Goal: Task Accomplishment & Management: Manage account settings

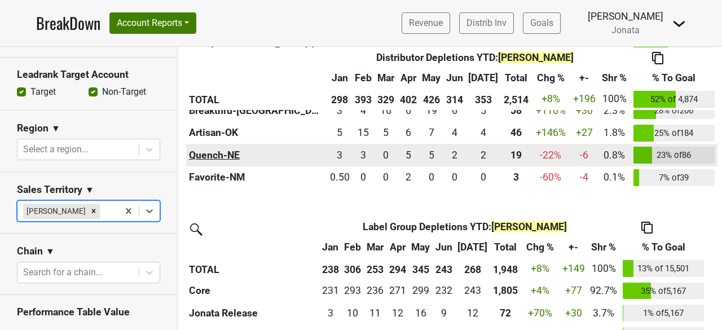
scroll to position [631, 0]
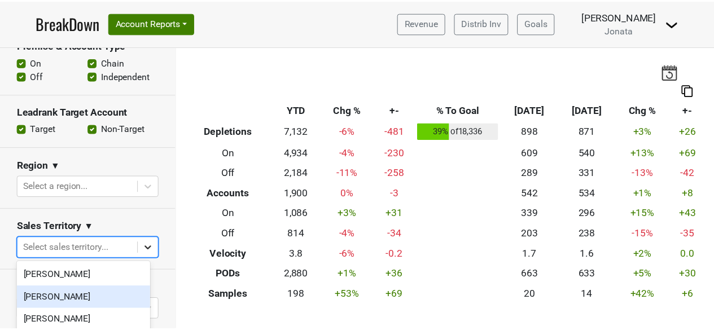
scroll to position [50, 0]
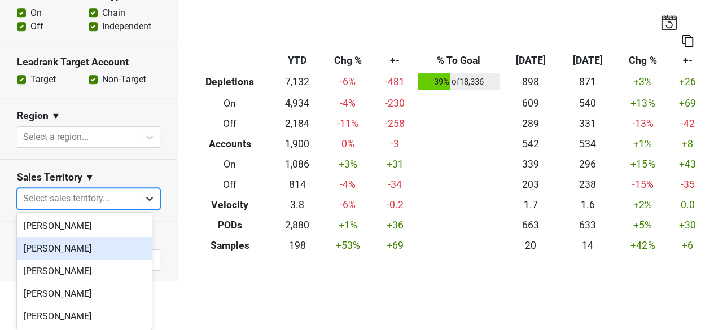
click at [142, 248] on body "BreakDown Account Reports SuperRanker Map Award Progress Chain Compliance CRM N…" at bounding box center [357, 115] width 714 height 330
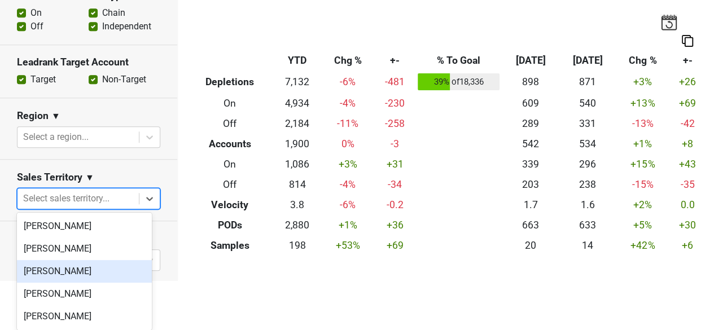
click at [79, 269] on div "[PERSON_NAME]" at bounding box center [84, 271] width 135 height 23
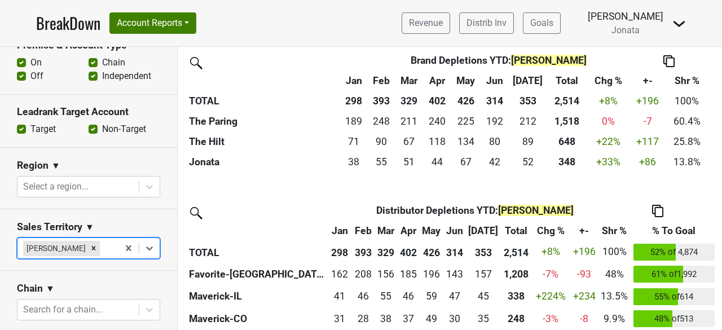
scroll to position [295, 0]
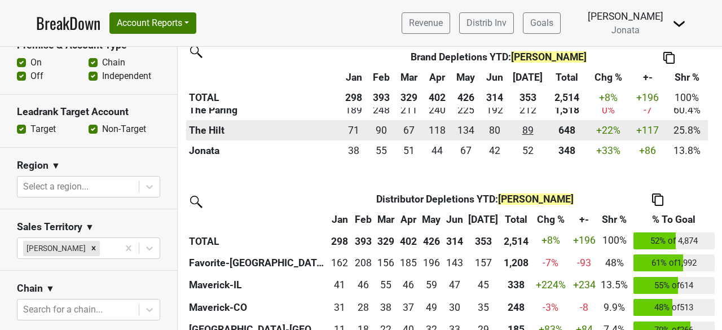
click at [531, 129] on div "88.5 89" at bounding box center [527, 130] width 33 height 15
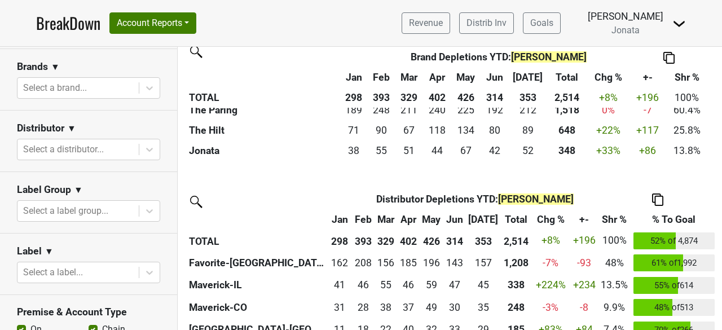
scroll to position [0, 0]
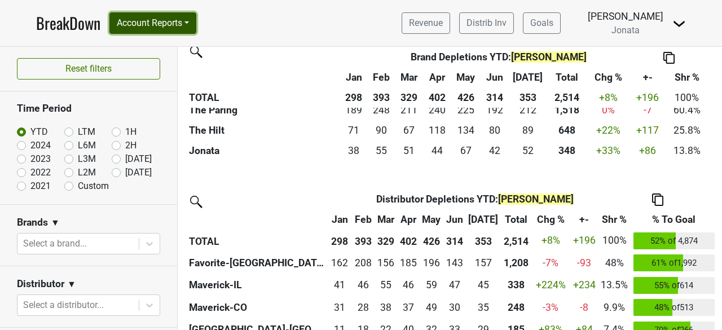
click at [191, 21] on button "Account Reports" at bounding box center [152, 22] width 87 height 21
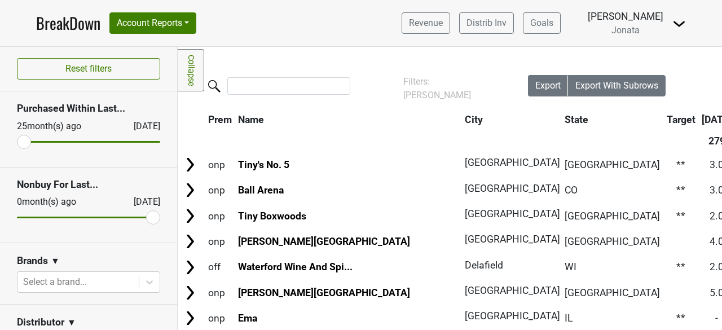
click at [462, 121] on th "City" at bounding box center [508, 119] width 93 height 20
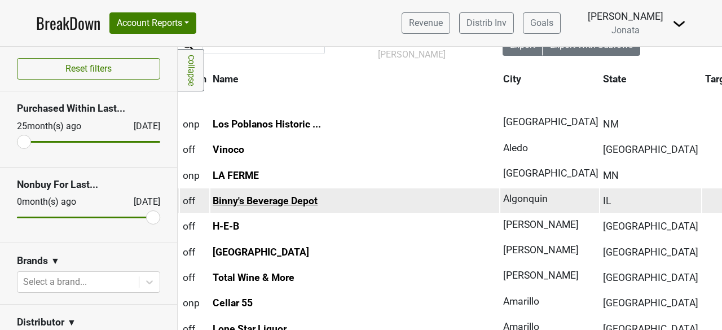
scroll to position [41, 24]
click at [262, 199] on link "Binny's Beverage Depot" at bounding box center [266, 200] width 105 height 11
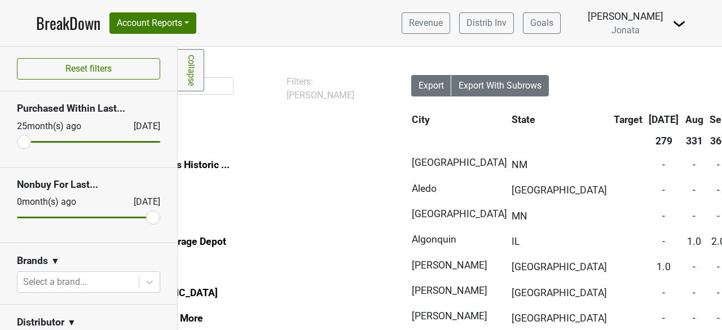
scroll to position [0, 117]
click at [139, 285] on body "BreakDown Account Reports SuperRanker Map Award Progress Chain Compliance CRM N…" at bounding box center [361, 165] width 722 height 330
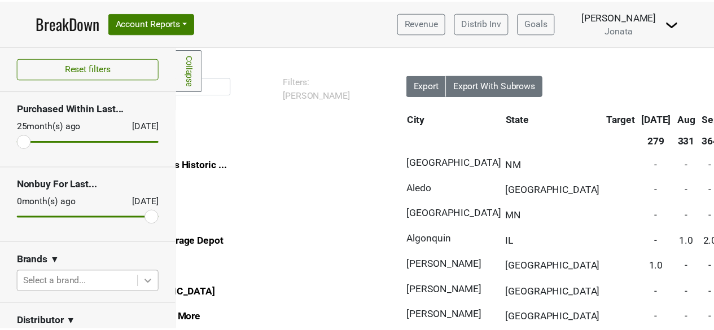
scroll to position [38, 0]
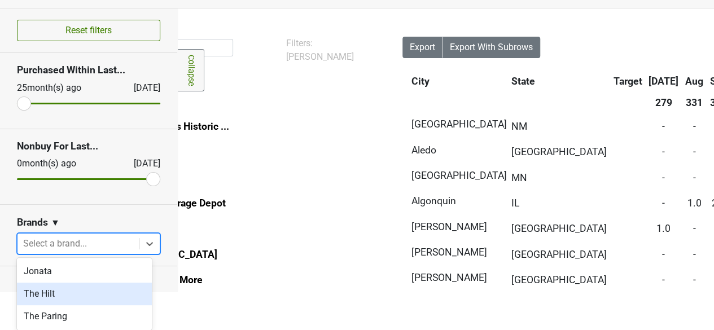
click at [46, 293] on div "The Hilt" at bounding box center [84, 294] width 135 height 23
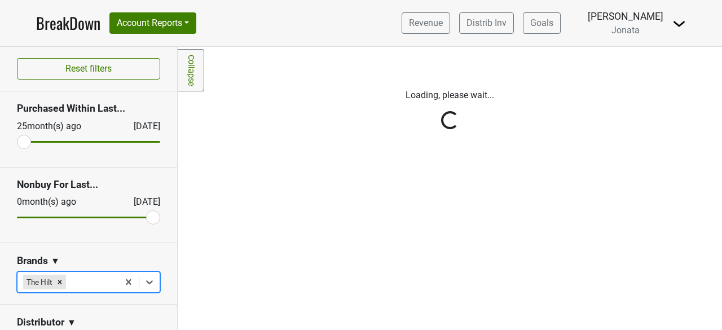
scroll to position [0, 0]
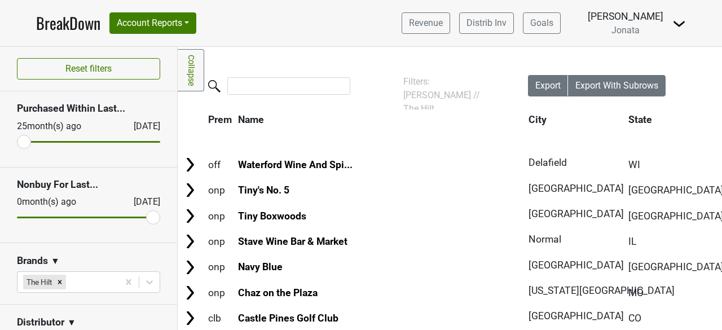
click at [626, 117] on th "State" at bounding box center [676, 119] width 101 height 20
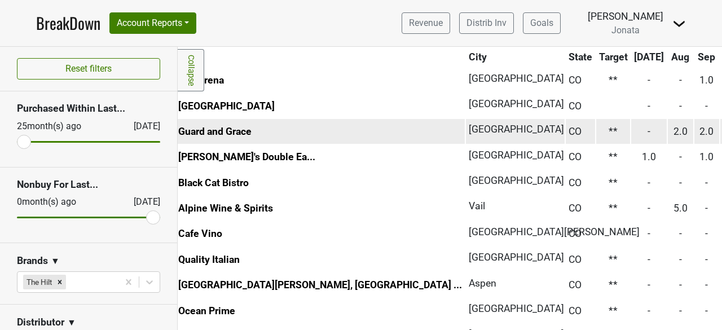
scroll to position [110, 0]
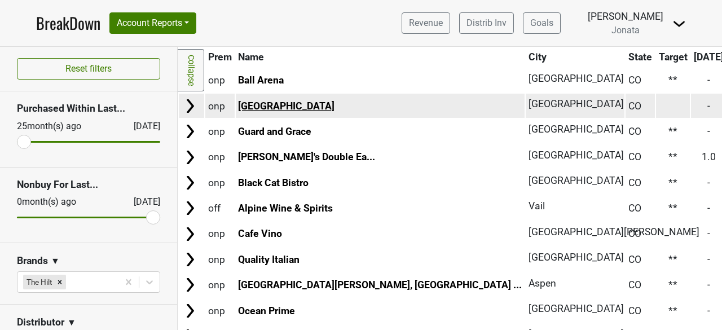
click at [288, 107] on link "Denver Art Museum" at bounding box center [286, 105] width 96 height 11
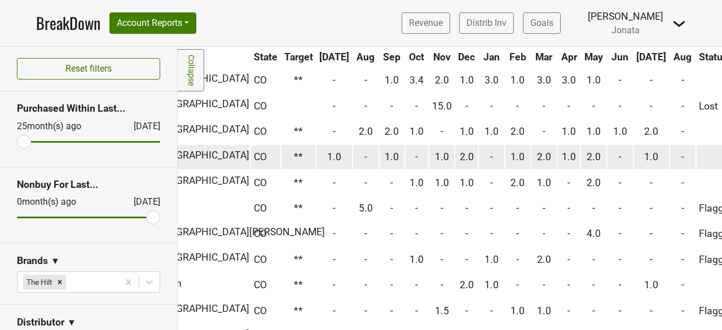
scroll to position [110, 375]
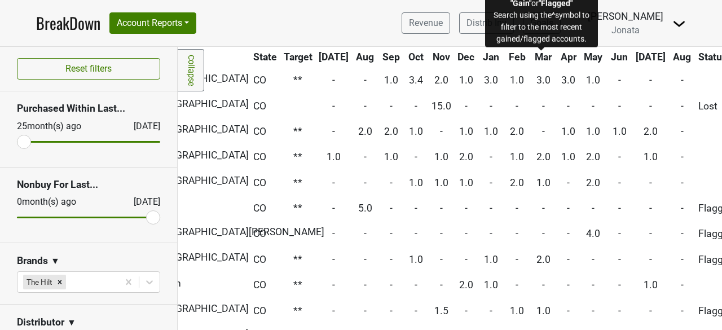
click at [698, 56] on span "Status" at bounding box center [712, 56] width 29 height 11
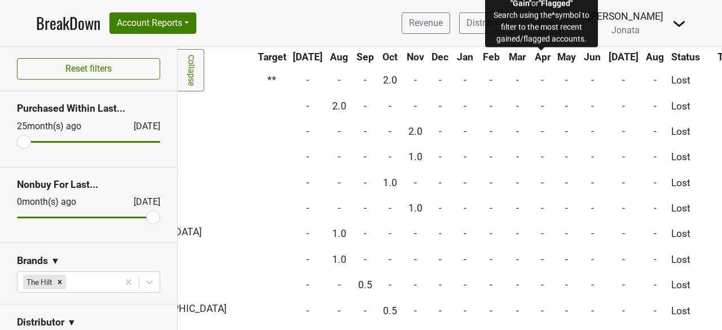
click at [671, 56] on span "Status" at bounding box center [685, 56] width 29 height 11
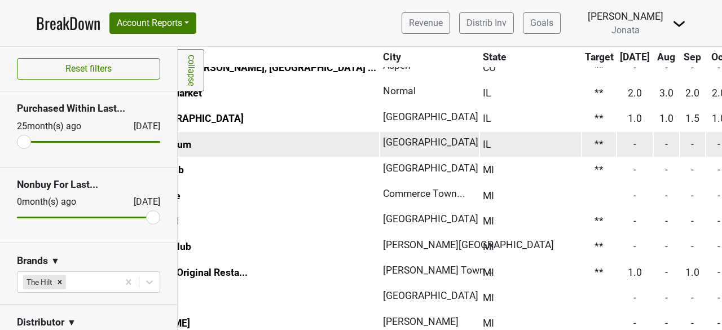
scroll to position [225, 0]
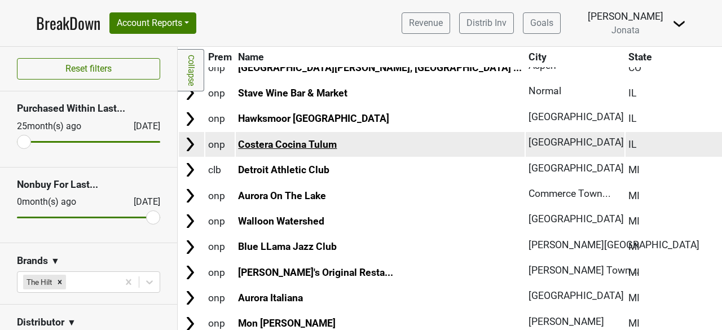
click at [281, 146] on link "Costera Cocina Tulum" at bounding box center [287, 144] width 99 height 11
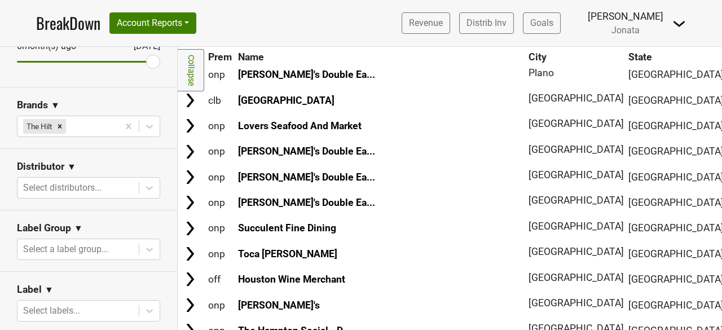
scroll to position [158, 0]
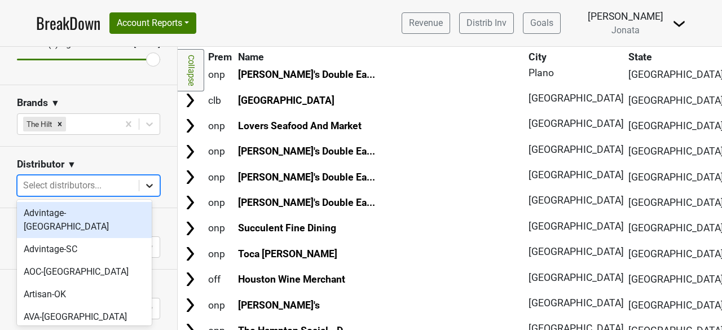
click at [144, 185] on icon at bounding box center [149, 185] width 11 height 11
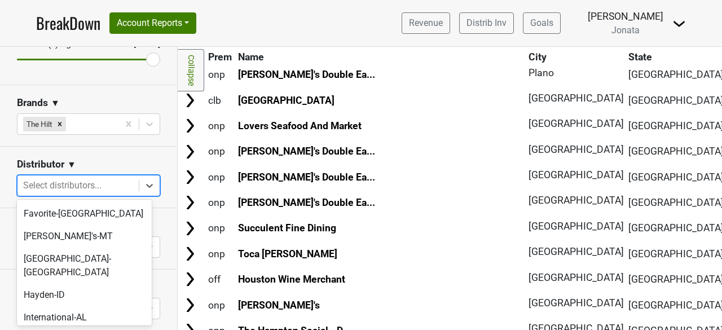
scroll to position [403, 0]
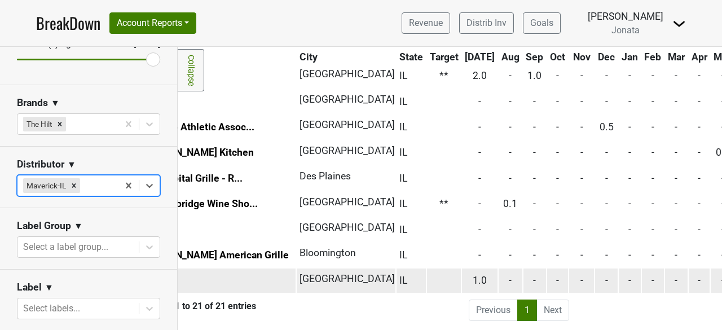
scroll to position [403, 0]
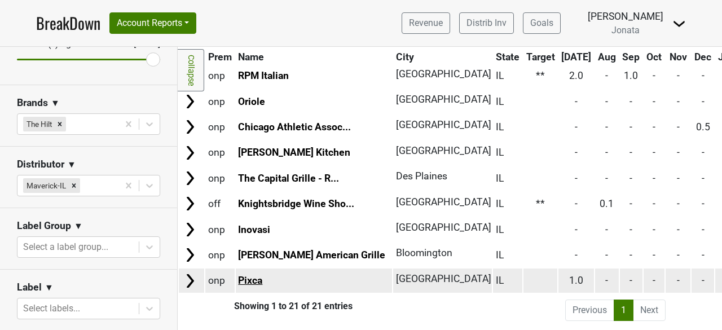
click at [249, 282] on link "Pixca" at bounding box center [250, 280] width 24 height 11
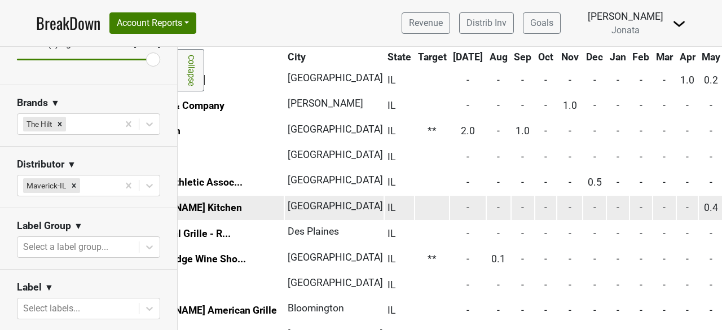
scroll to position [341, 0]
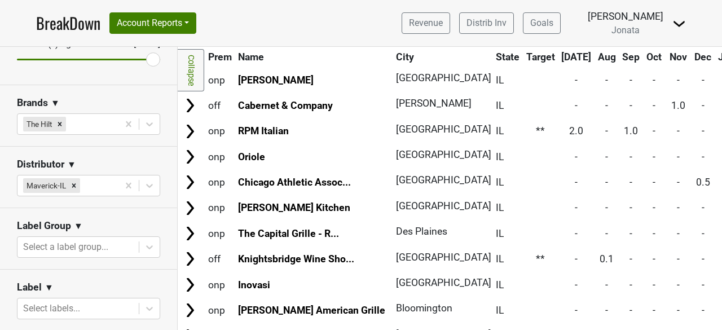
click at [682, 22] on img at bounding box center [680, 24] width 14 height 14
click at [636, 65] on link "Open Leadrank" at bounding box center [640, 64] width 89 height 18
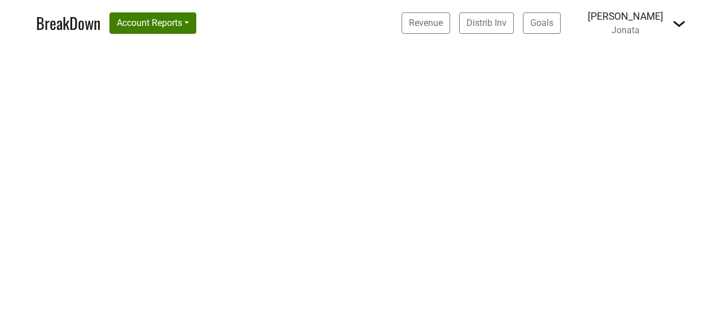
select select "IL"
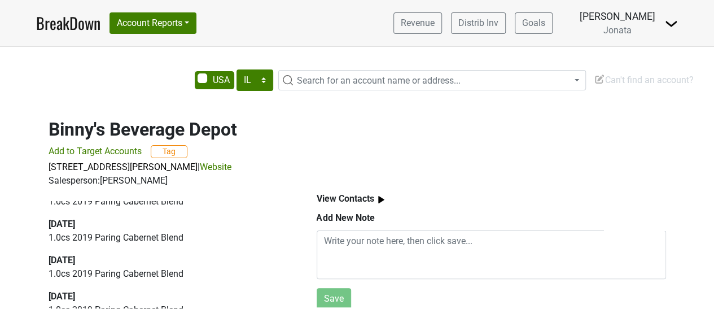
scroll to position [49, 0]
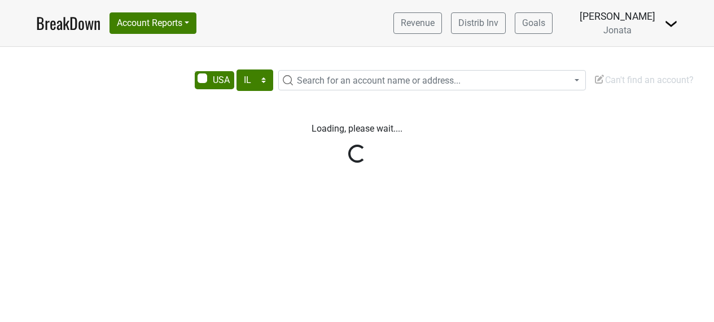
select select "IL"
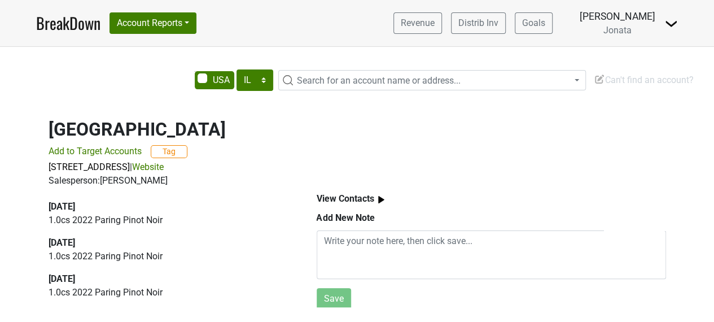
scroll to position [8, 0]
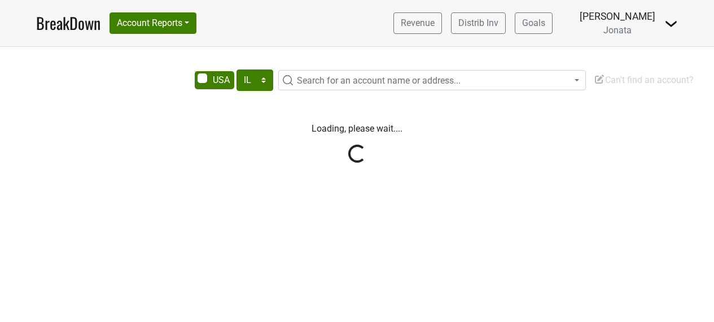
select select "IL"
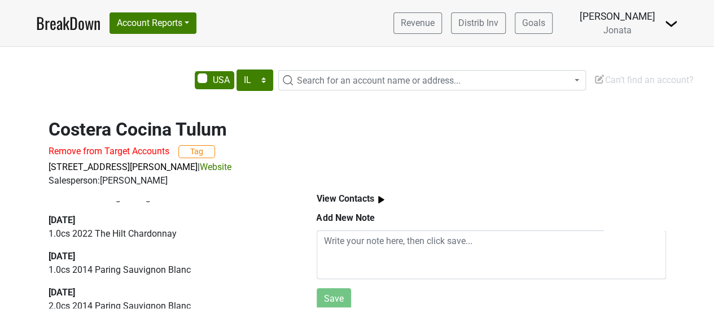
scroll to position [25, 0]
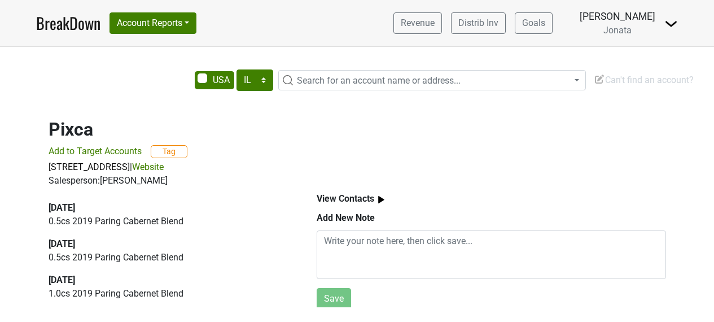
select select "IL"
click at [249, 282] on div "AK AL AR AZ CA CO CT DC DE FL [GEOGRAPHIC_DATA] HI IA ID IL IN KS [GEOGRAPHIC_D…" at bounding box center [357, 184] width 714 height 275
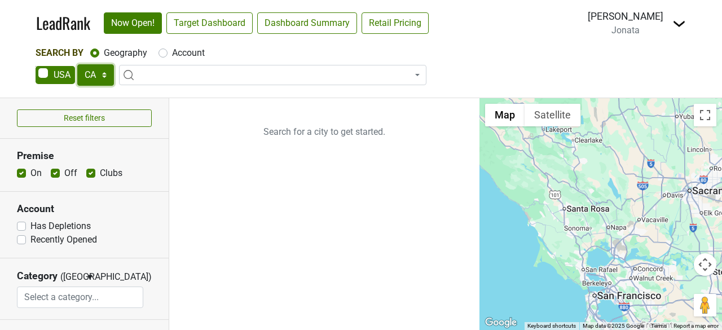
click at [107, 76] on select "AK AL AR AZ CA CO CT DC DE FL GA HI IA ID IL IN KS KY LA MA MD ME MI MN MO MS M…" at bounding box center [95, 74] width 37 height 21
select select "IL"
click at [77, 64] on select "AK AL AR AZ CA CO CT DC DE FL GA HI IA ID IL IN KS KY LA MA MD ME MI MN MO MS M…" at bounding box center [95, 74] width 37 height 21
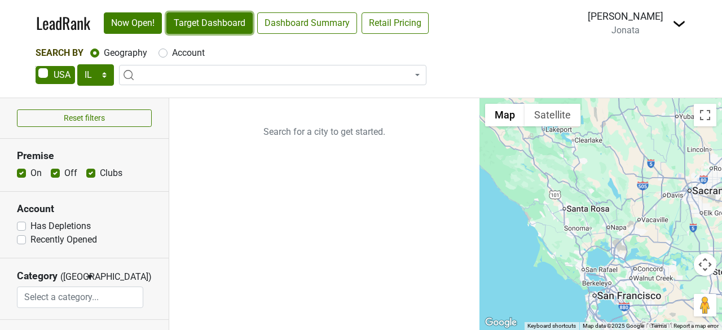
click at [224, 25] on link "Target Dashboard" at bounding box center [209, 22] width 86 height 21
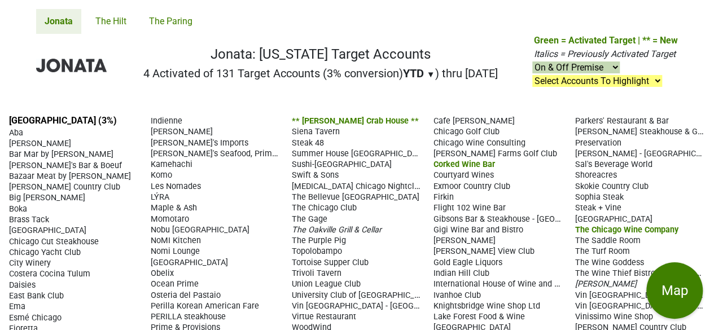
click at [249, 98] on nav "Jonata: [US_STATE] Target Accounts 4 Activated of 131 Target Accounts (3% conve…" at bounding box center [357, 70] width 660 height 72
click at [104, 19] on link "The Hilt" at bounding box center [111, 21] width 48 height 25
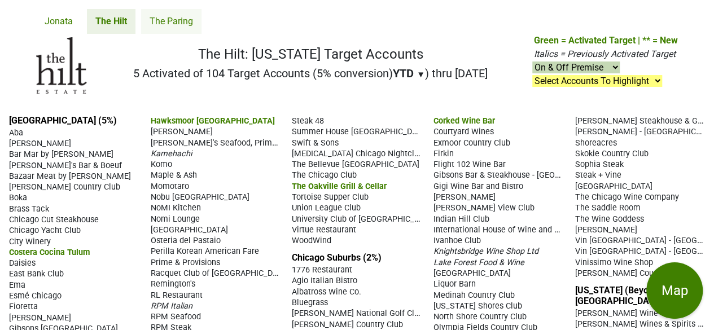
click at [181, 24] on link "The Paring" at bounding box center [171, 21] width 60 height 25
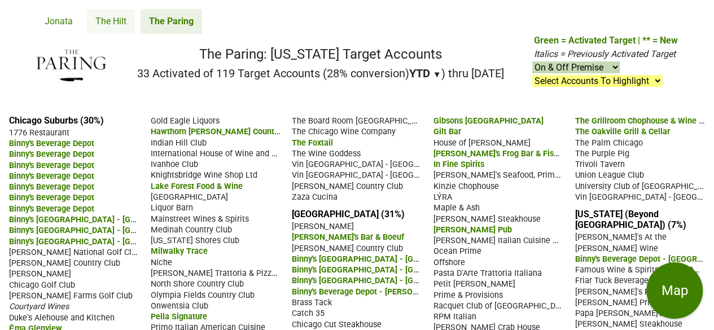
click at [120, 20] on link "The Hilt" at bounding box center [111, 21] width 48 height 25
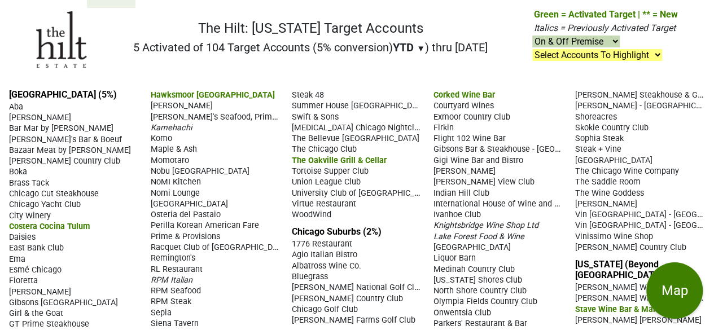
scroll to position [33, 0]
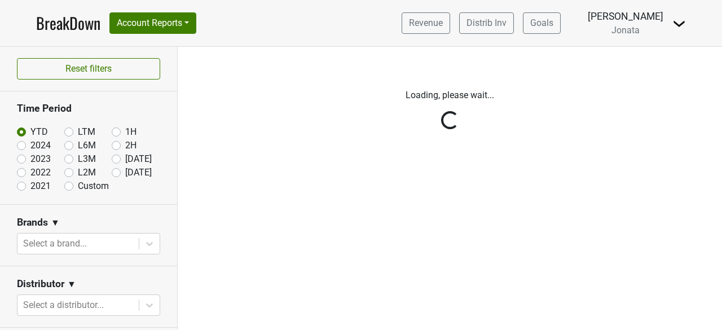
click at [678, 24] on img at bounding box center [680, 24] width 14 height 14
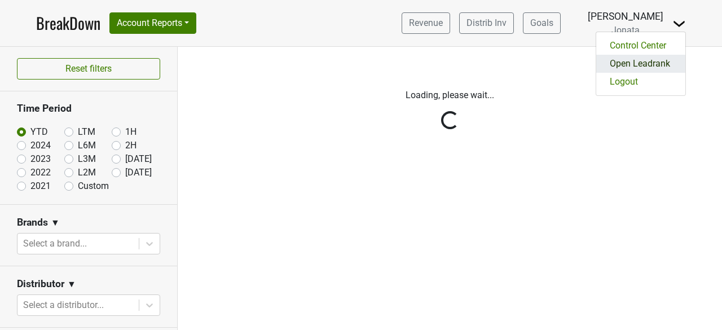
click at [636, 64] on link "Open Leadrank" at bounding box center [640, 64] width 89 height 18
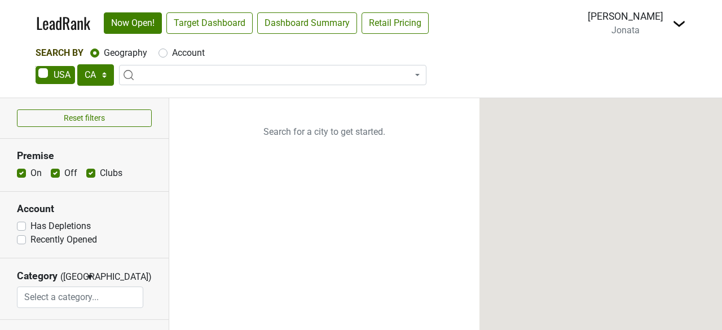
select select "CA"
select select
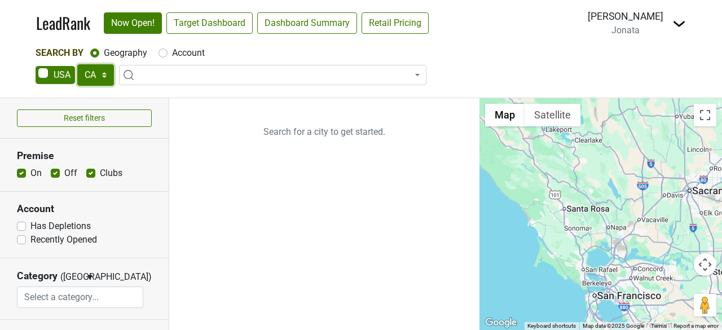
click at [105, 74] on select "AK AL AR AZ CA CO CT DC DE FL GA HI IA ID IL IN KS KY LA MA MD ME MI MN MO MS M…" at bounding box center [95, 74] width 37 height 21
select select "ND"
click at [77, 64] on select "AK AL AR AZ CA CO CT DC DE FL GA HI IA ID IL IN KS KY LA MA MD ME MI MN MO MS M…" at bounding box center [95, 74] width 37 height 21
click at [144, 89] on input "search" at bounding box center [273, 96] width 302 height 19
click at [141, 94] on input "search" at bounding box center [273, 96] width 302 height 19
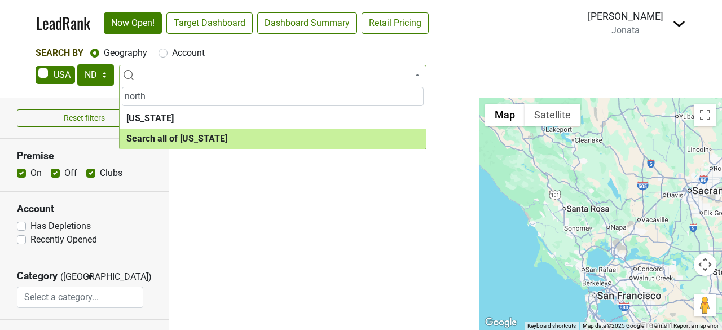
type input "north"
select select "ALL_ND"
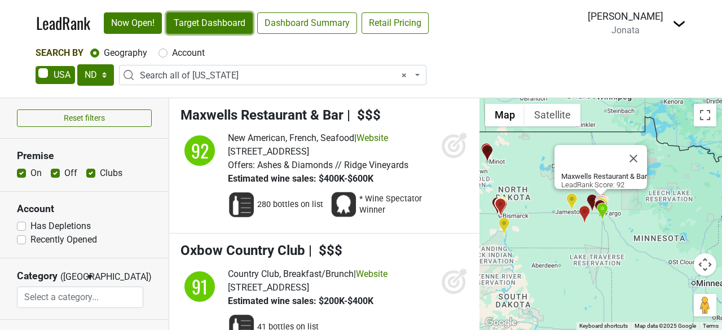
click at [216, 16] on link "Target Dashboard" at bounding box center [209, 22] width 86 height 21
click at [384, 136] on link "Website" at bounding box center [373, 138] width 32 height 11
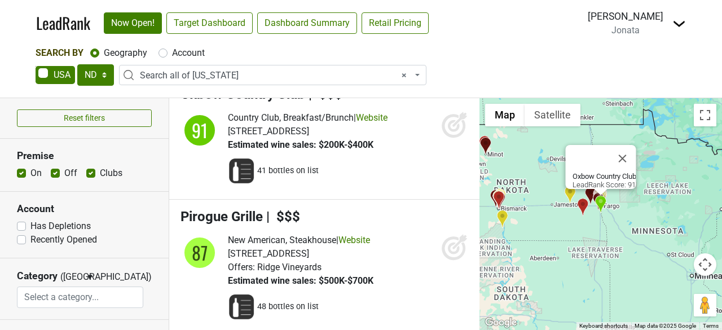
scroll to position [158, 0]
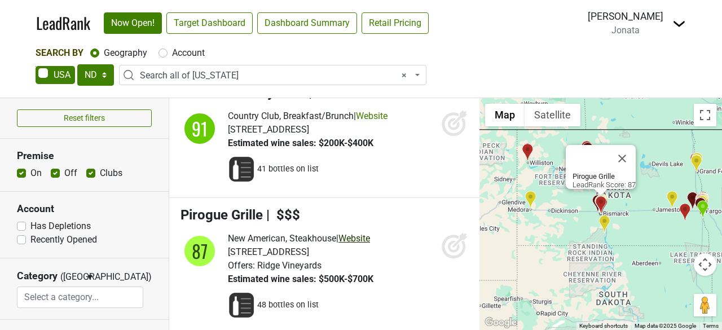
click at [370, 234] on link "Website" at bounding box center [355, 238] width 32 height 11
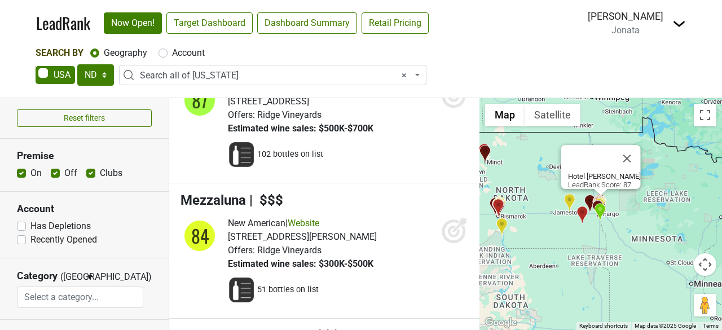
scroll to position [538, 0]
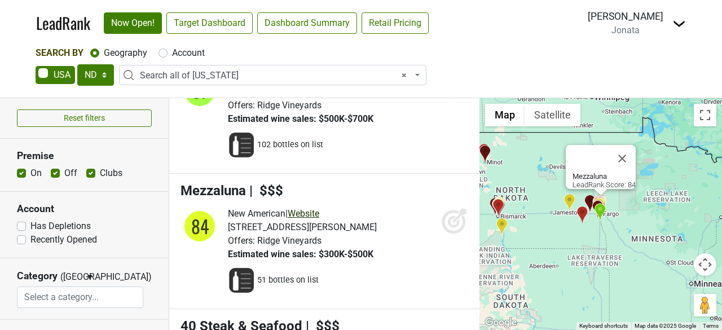
click at [314, 209] on link "Website" at bounding box center [304, 213] width 32 height 11
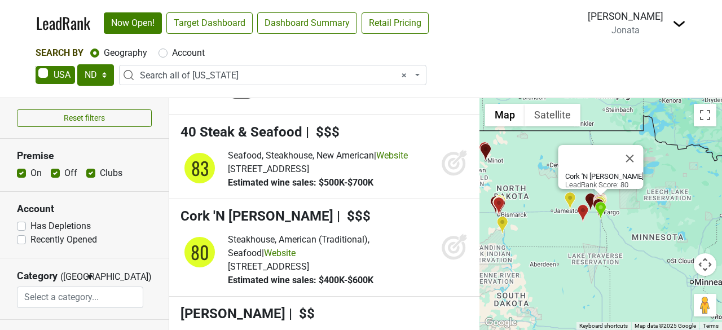
scroll to position [733, 0]
click at [264, 247] on link "Website" at bounding box center [280, 252] width 32 height 11
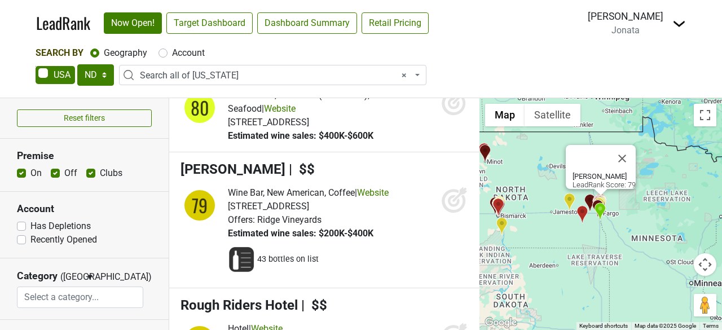
scroll to position [878, 0]
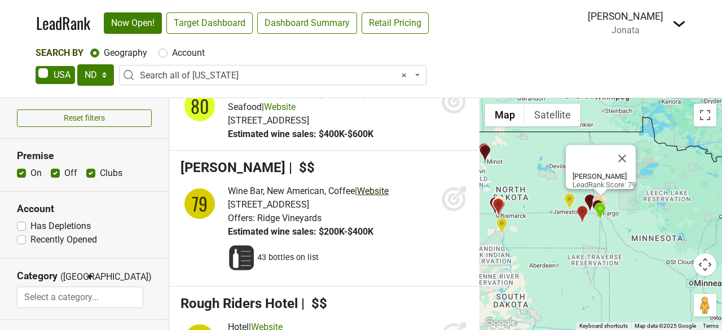
click at [385, 188] on link "Website" at bounding box center [373, 191] width 32 height 11
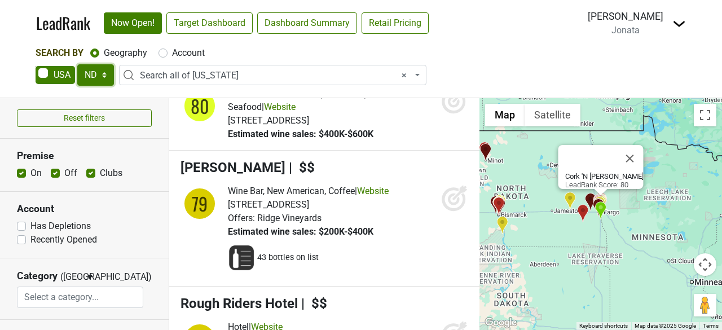
click at [103, 75] on select "AK AL AR AZ CA CO CT DC DE FL GA HI IA ID IL IN KS KY LA MA MD ME MI MN MO MS M…" at bounding box center [95, 74] width 37 height 21
select select "IL"
click at [77, 64] on select "AK AL AR AZ CA CO CT DC DE FL GA HI IA ID IL IN KS KY LA MA MD ME MI MN MO MS M…" at bounding box center [95, 74] width 37 height 21
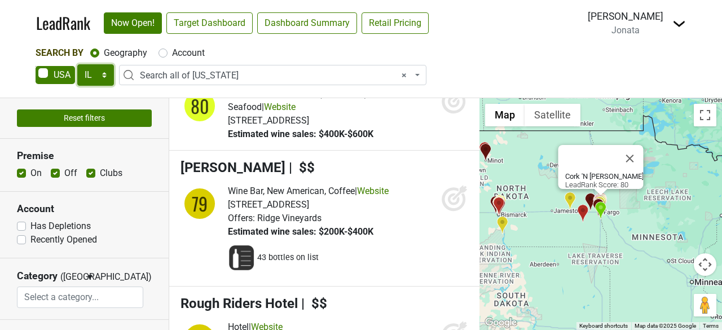
select select
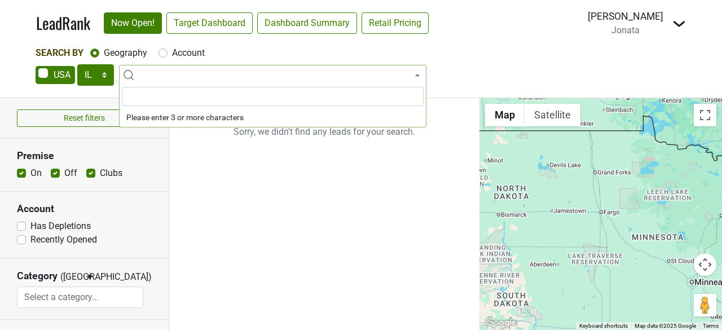
click at [150, 104] on input "search" at bounding box center [273, 96] width 302 height 19
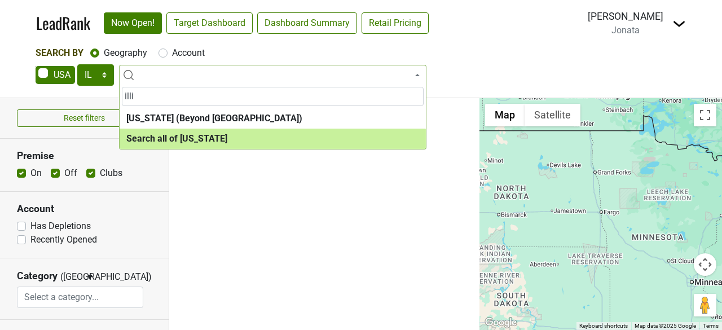
type input "illi"
select select "ALL_IL"
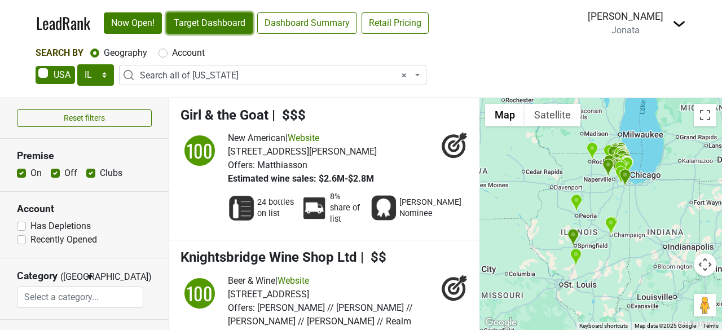
click at [215, 25] on link "Target Dashboard" at bounding box center [209, 22] width 86 height 21
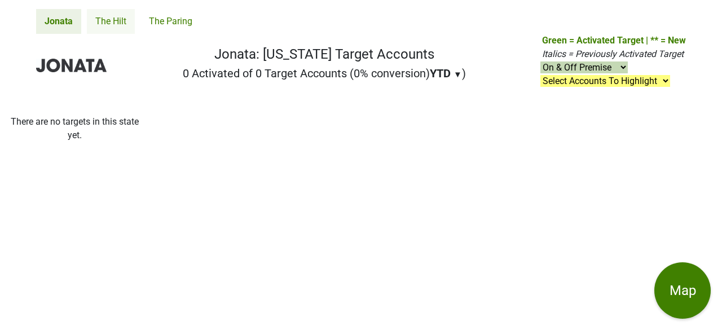
click at [115, 28] on link "The Hilt" at bounding box center [111, 21] width 48 height 25
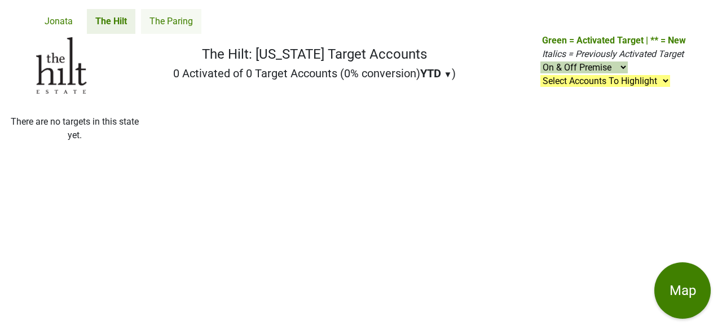
click at [162, 24] on link "The Paring" at bounding box center [171, 21] width 60 height 25
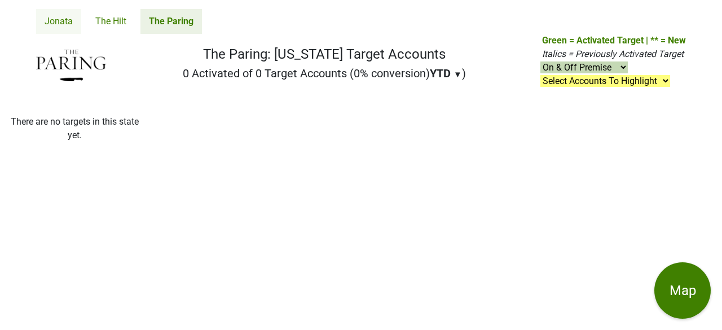
click at [60, 23] on link "Jonata" at bounding box center [58, 21] width 45 height 25
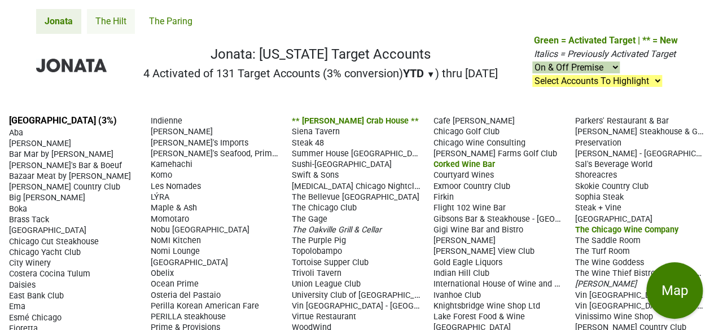
click at [113, 20] on link "The Hilt" at bounding box center [111, 21] width 48 height 25
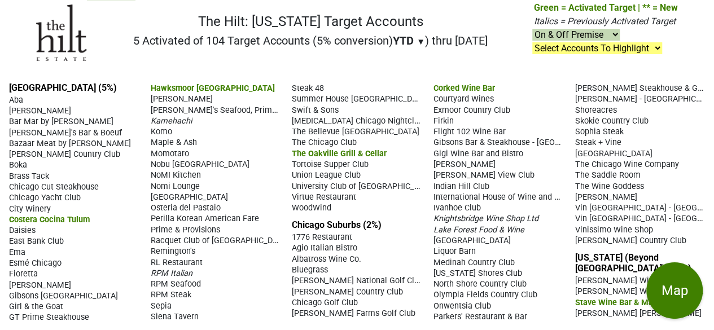
scroll to position [33, 0]
click at [587, 143] on span "Steak + Vine" at bounding box center [597, 143] width 46 height 10
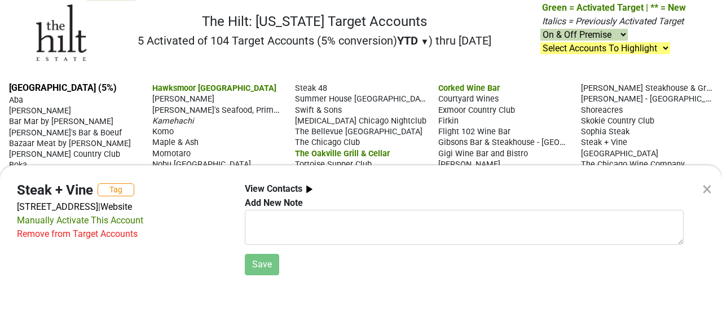
click at [705, 189] on div "×" at bounding box center [707, 188] width 10 height 27
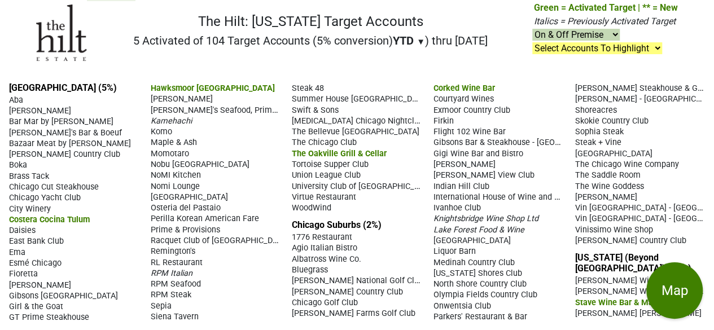
scroll to position [0, 0]
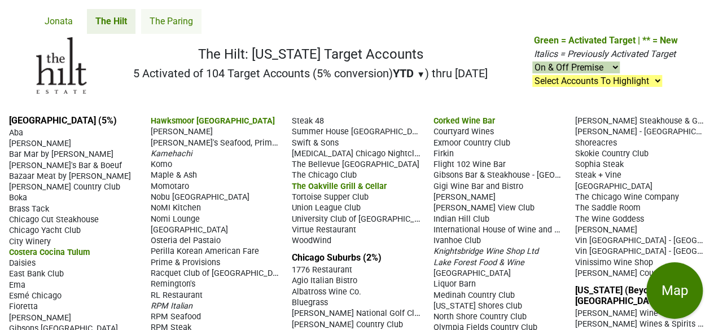
click at [175, 21] on link "The Paring" at bounding box center [171, 21] width 60 height 25
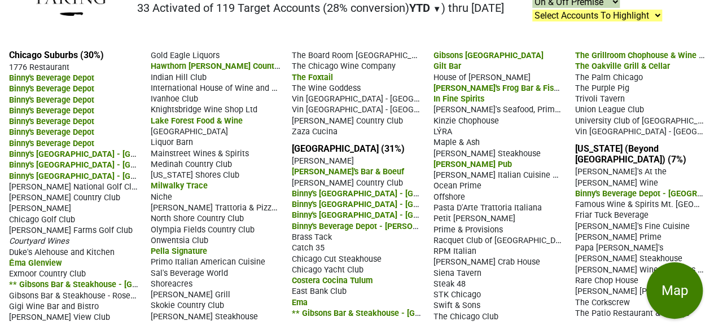
scroll to position [64, 0]
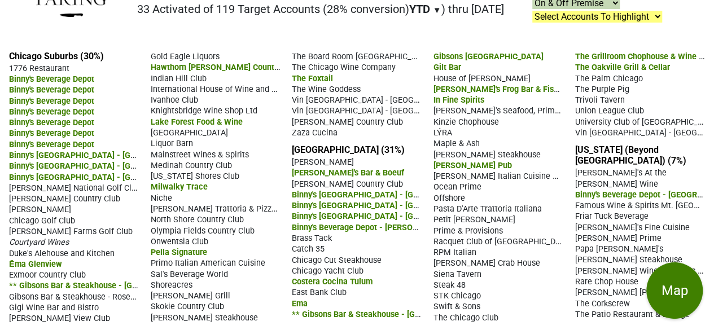
click at [588, 98] on span "Trivoli Tavern" at bounding box center [599, 100] width 50 height 10
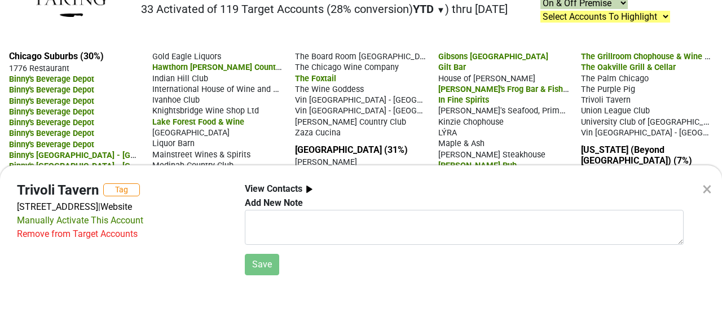
click at [708, 188] on div "×" at bounding box center [707, 188] width 10 height 27
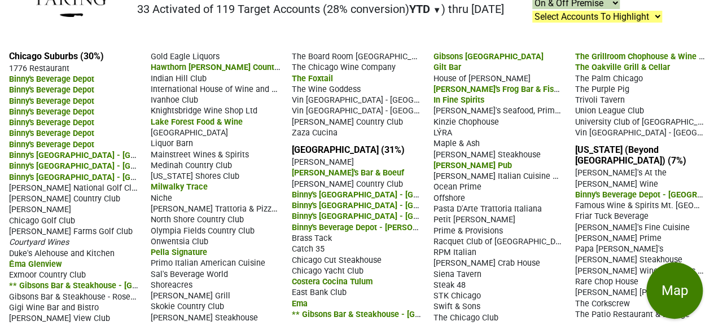
scroll to position [65, 0]
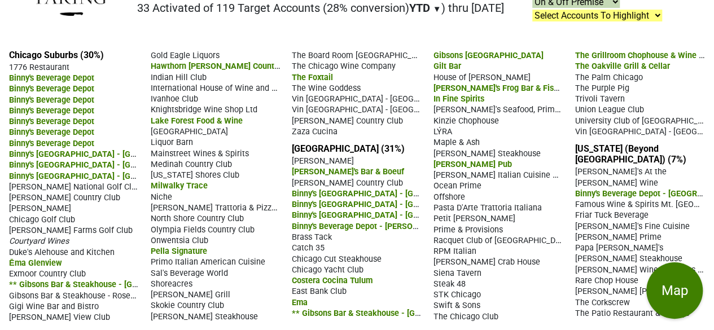
click at [318, 97] on span "Vin Chicago - Barrington" at bounding box center [379, 98] width 175 height 11
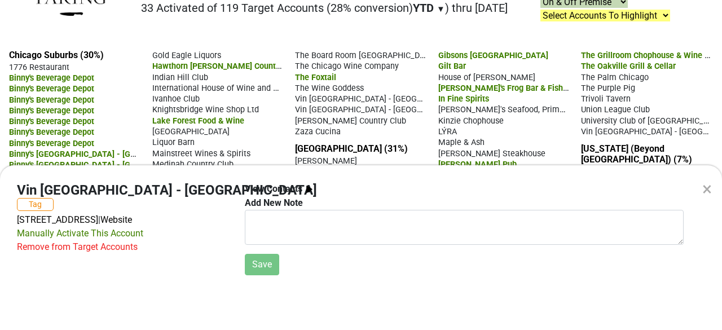
click at [107, 240] on div "Remove from Target Accounts" at bounding box center [77, 247] width 121 height 14
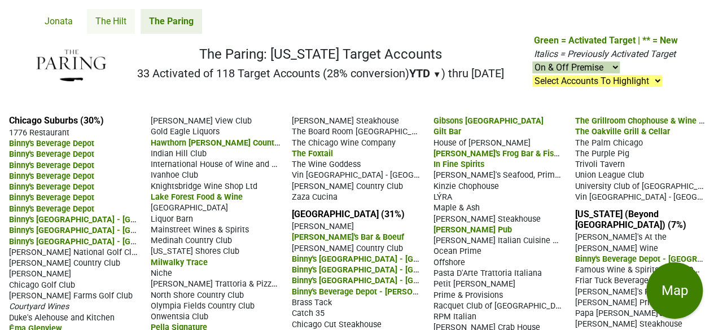
click at [100, 16] on link "The Hilt" at bounding box center [111, 21] width 48 height 25
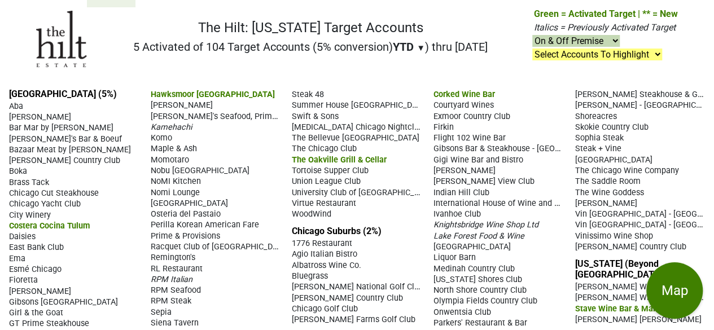
scroll to position [33, 0]
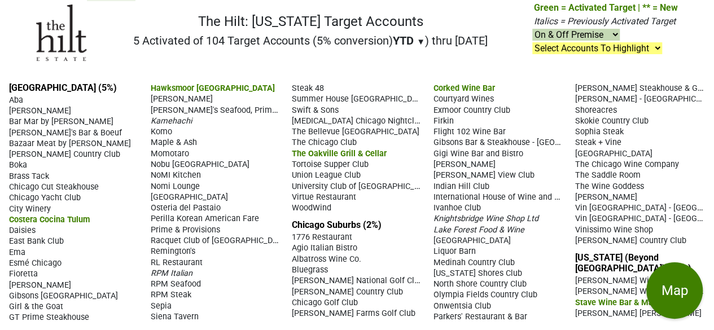
click at [614, 202] on span "Vin [GEOGRAPHIC_DATA] - [GEOGRAPHIC_DATA]" at bounding box center [661, 207] width 175 height 11
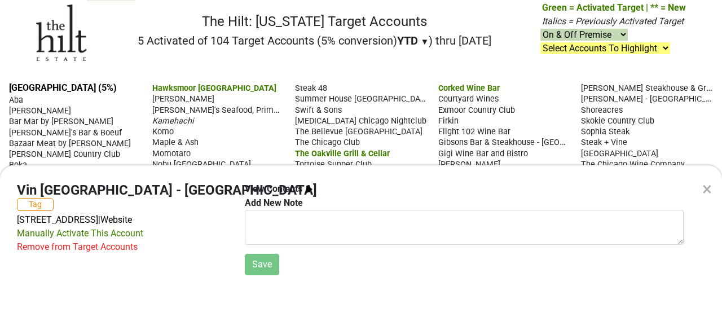
click at [114, 240] on div "Remove from Target Accounts" at bounding box center [77, 247] width 121 height 14
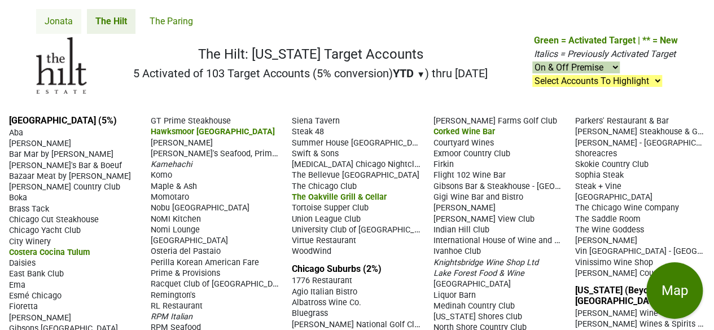
click at [60, 19] on link "Jonata" at bounding box center [58, 21] width 45 height 25
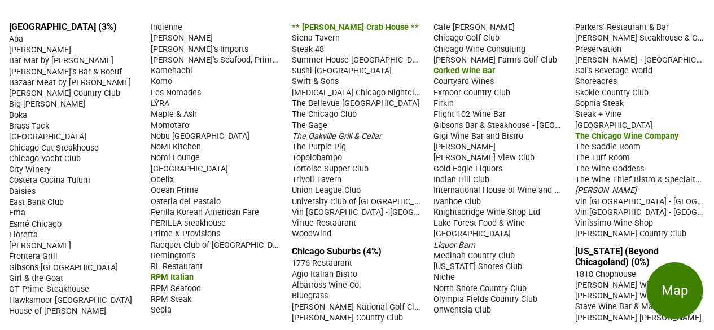
scroll to position [94, 0]
click at [621, 199] on span "Vin Chicago - Barrington" at bounding box center [661, 201] width 175 height 11
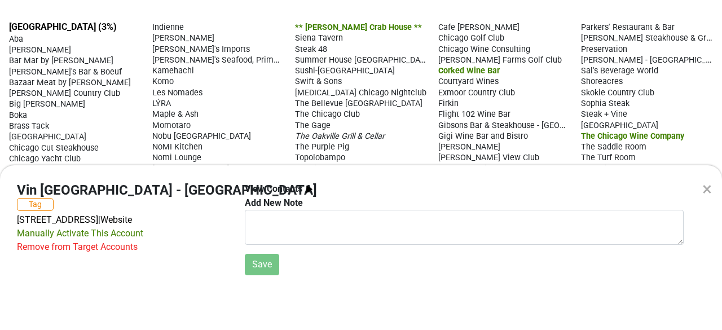
click at [108, 240] on div "Remove from Target Accounts" at bounding box center [77, 247] width 121 height 14
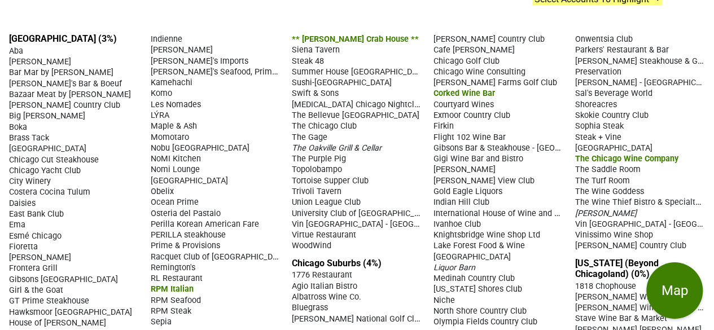
scroll to position [94, 0]
